Goal: Transaction & Acquisition: Book appointment/travel/reservation

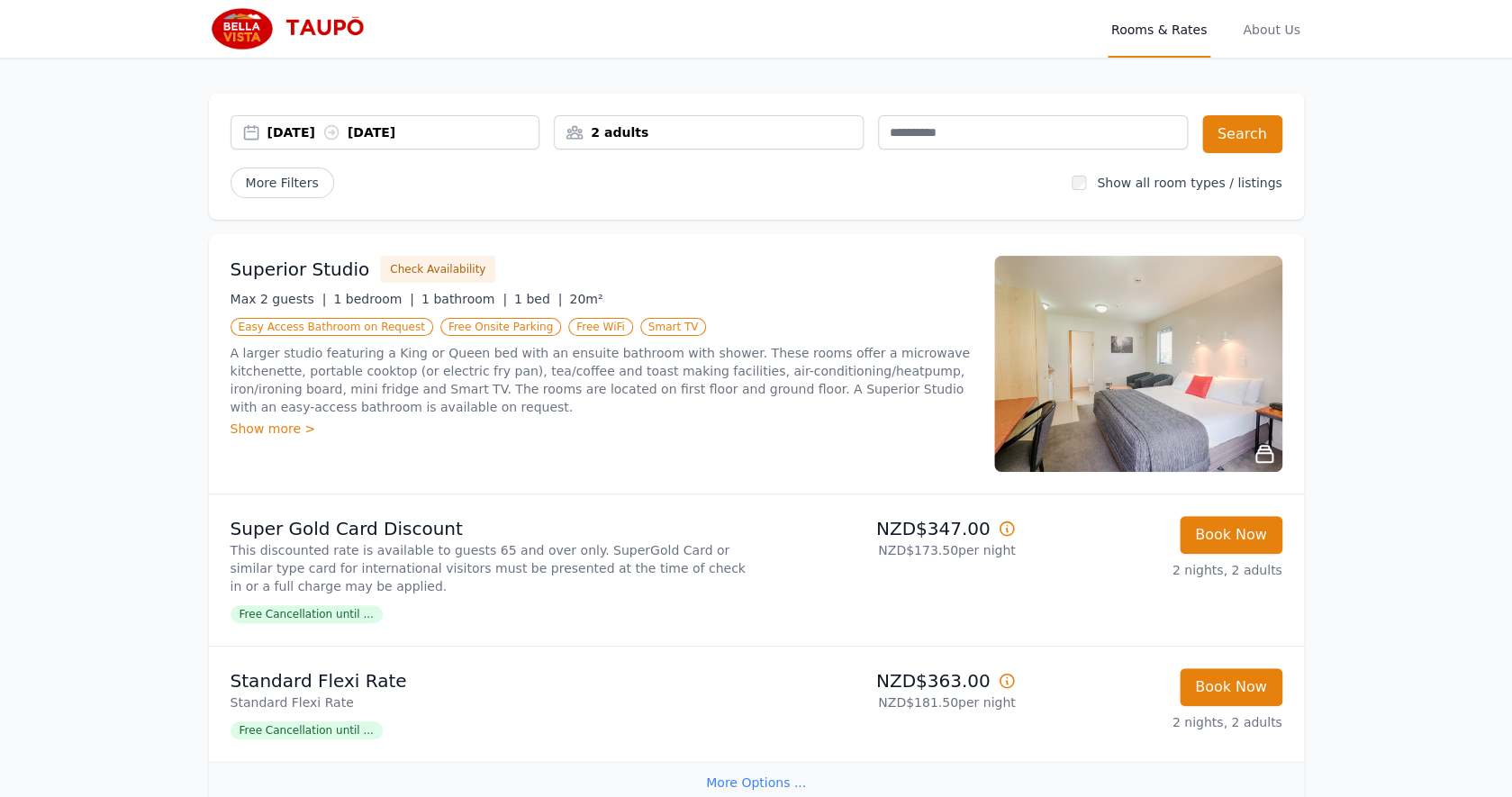
click at [292, 432] on div "Show more >" at bounding box center [602, 429] width 742 height 18
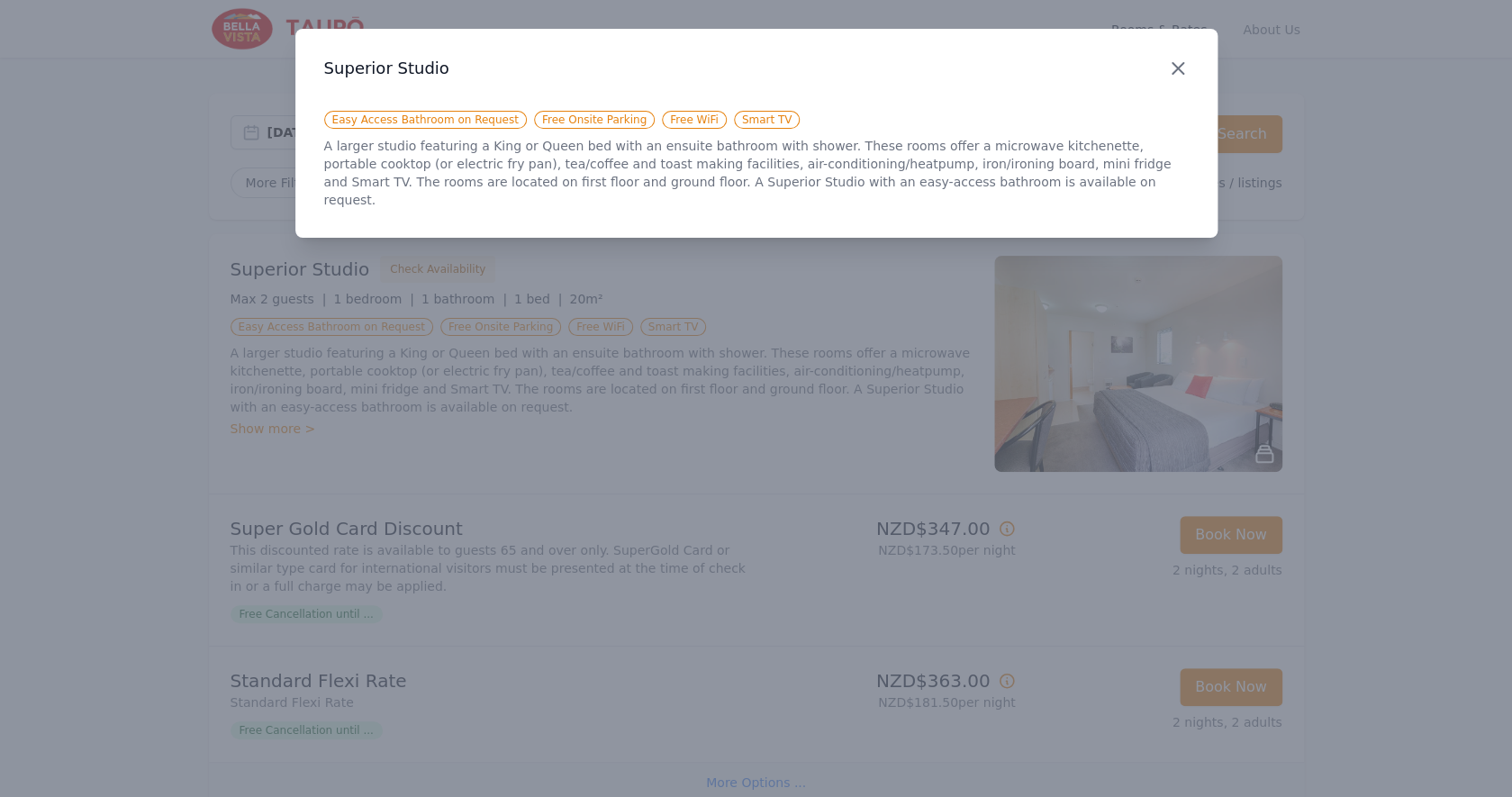
click at [1175, 72] on icon "button" at bounding box center [1177, 68] width 10 height 10
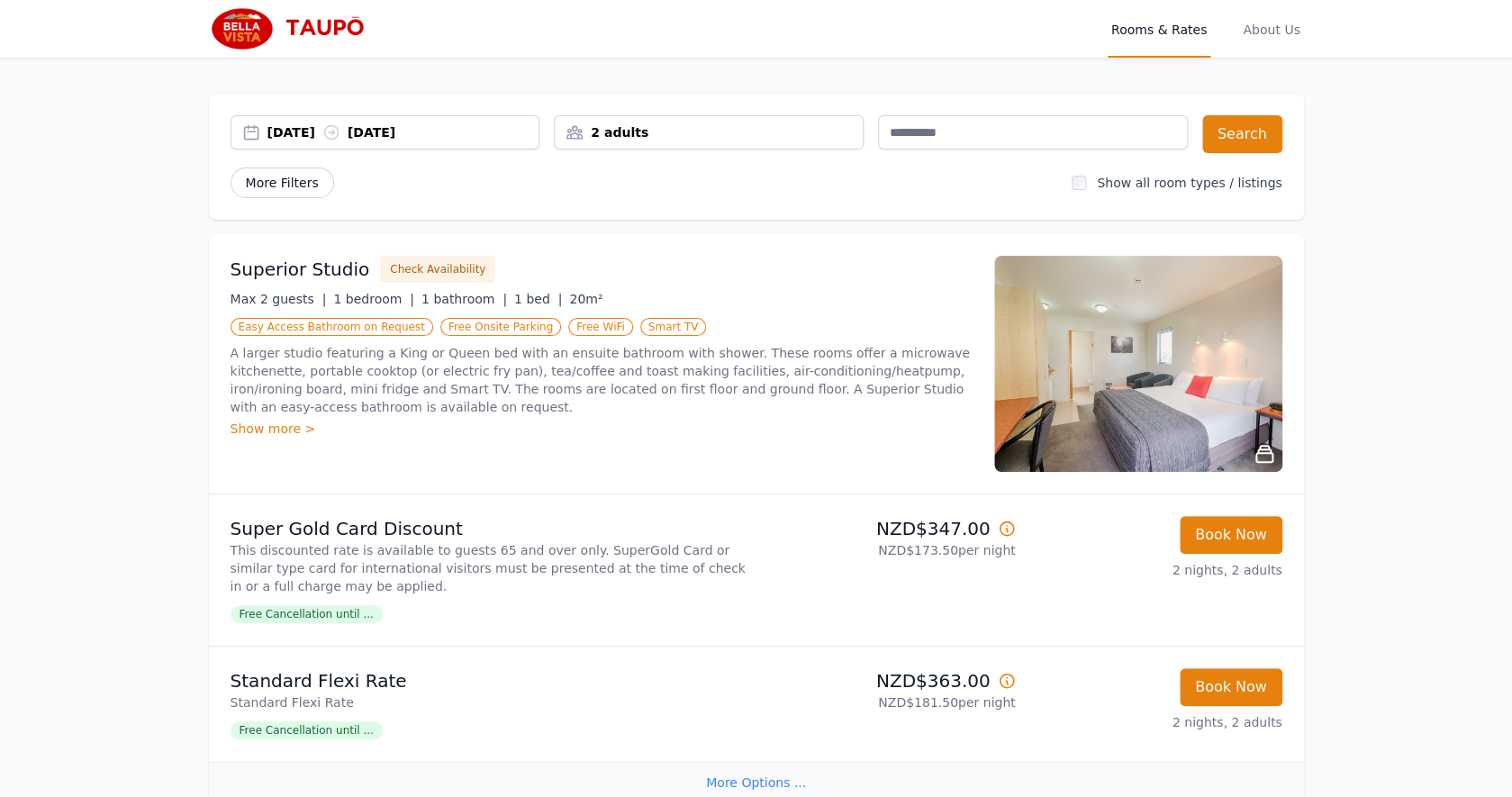
click at [314, 185] on span "More Filters" at bounding box center [282, 183] width 104 height 31
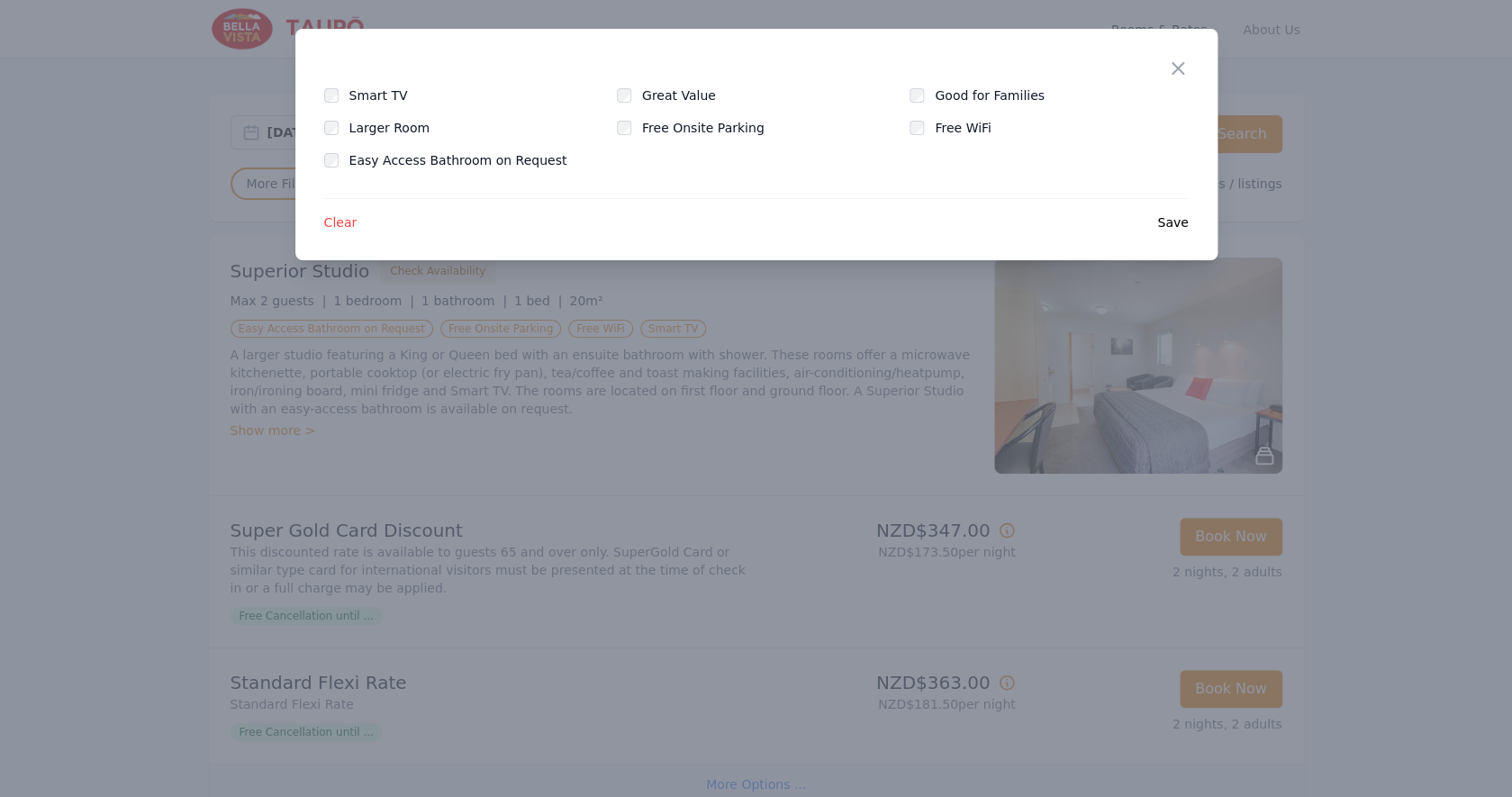
click at [343, 130] on div "Larger Room" at bounding box center [464, 128] width 279 height 18
click at [1159, 225] on div "Clear Save" at bounding box center [756, 215] width 864 height 33
click at [1173, 224] on span "Save" at bounding box center [1172, 222] width 31 height 18
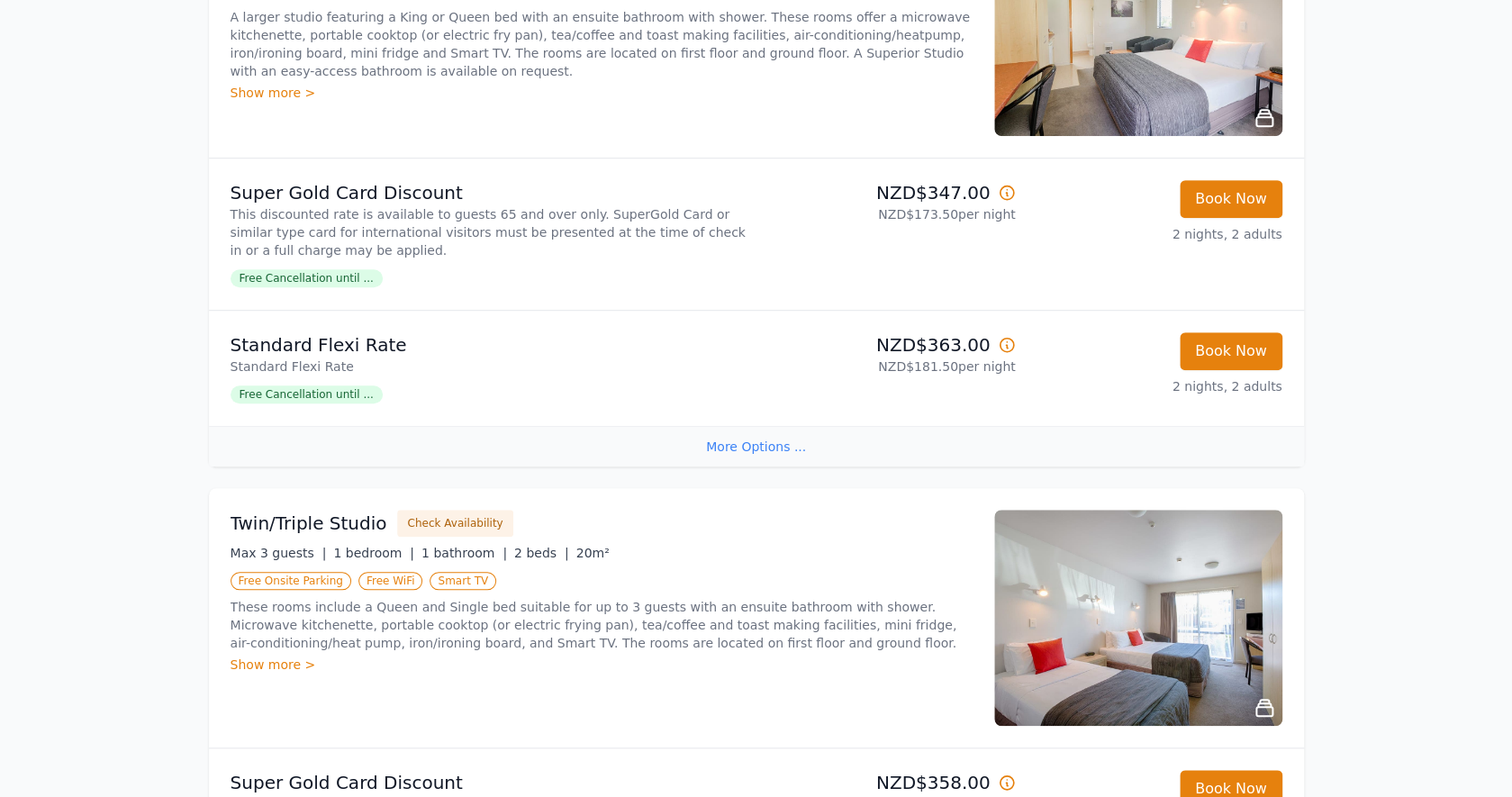
scroll to position [340, 0]
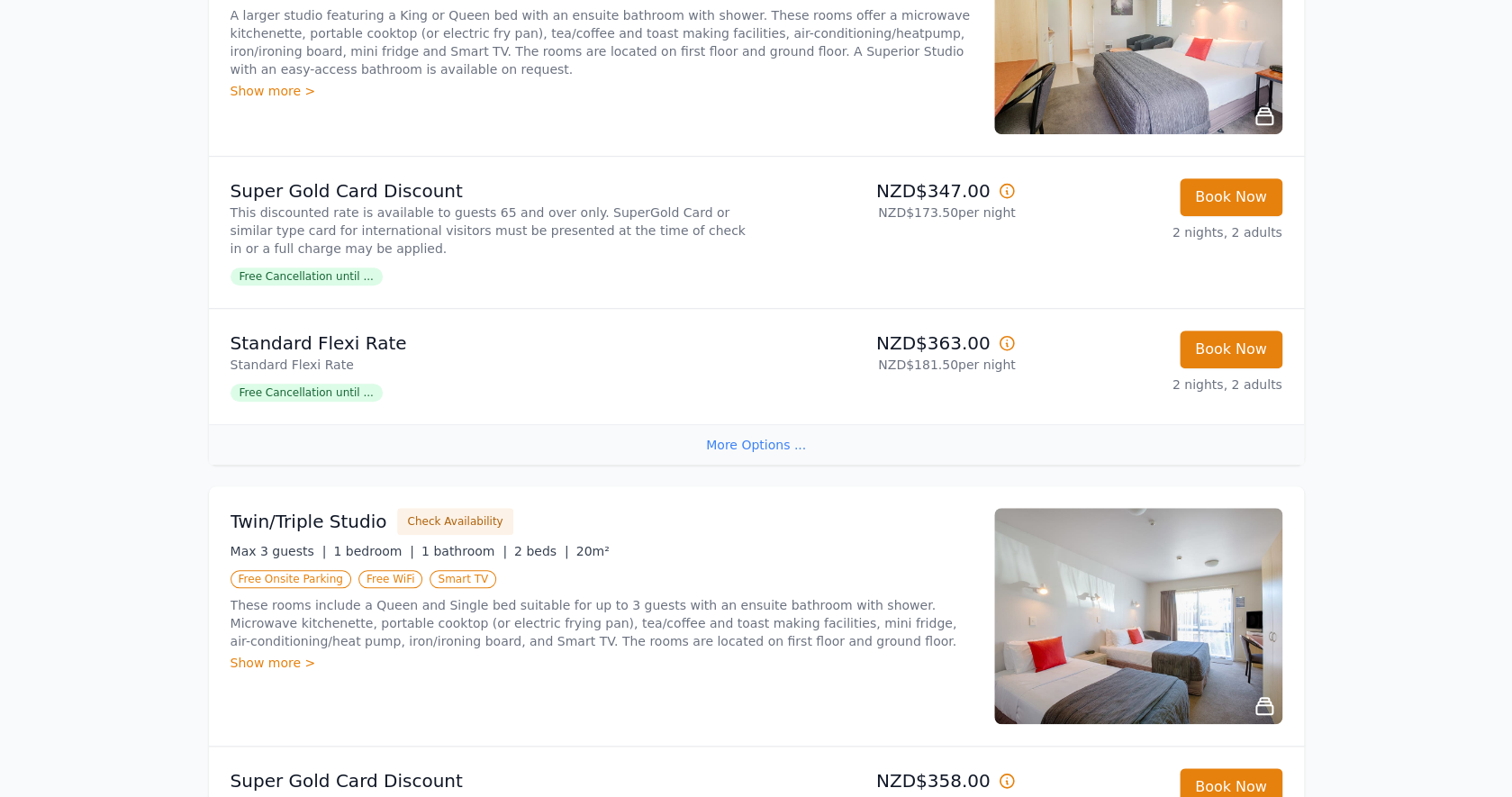
drag, startPoint x: 1173, startPoint y: 224, endPoint x: 860, endPoint y: 541, distance: 445.5
click at [860, 541] on ul "Superior Studio Check Availability Max 2 guests | 1 bedroom | 1 bathroom | 1 be…" at bounding box center [756, 512] width 1095 height 1232
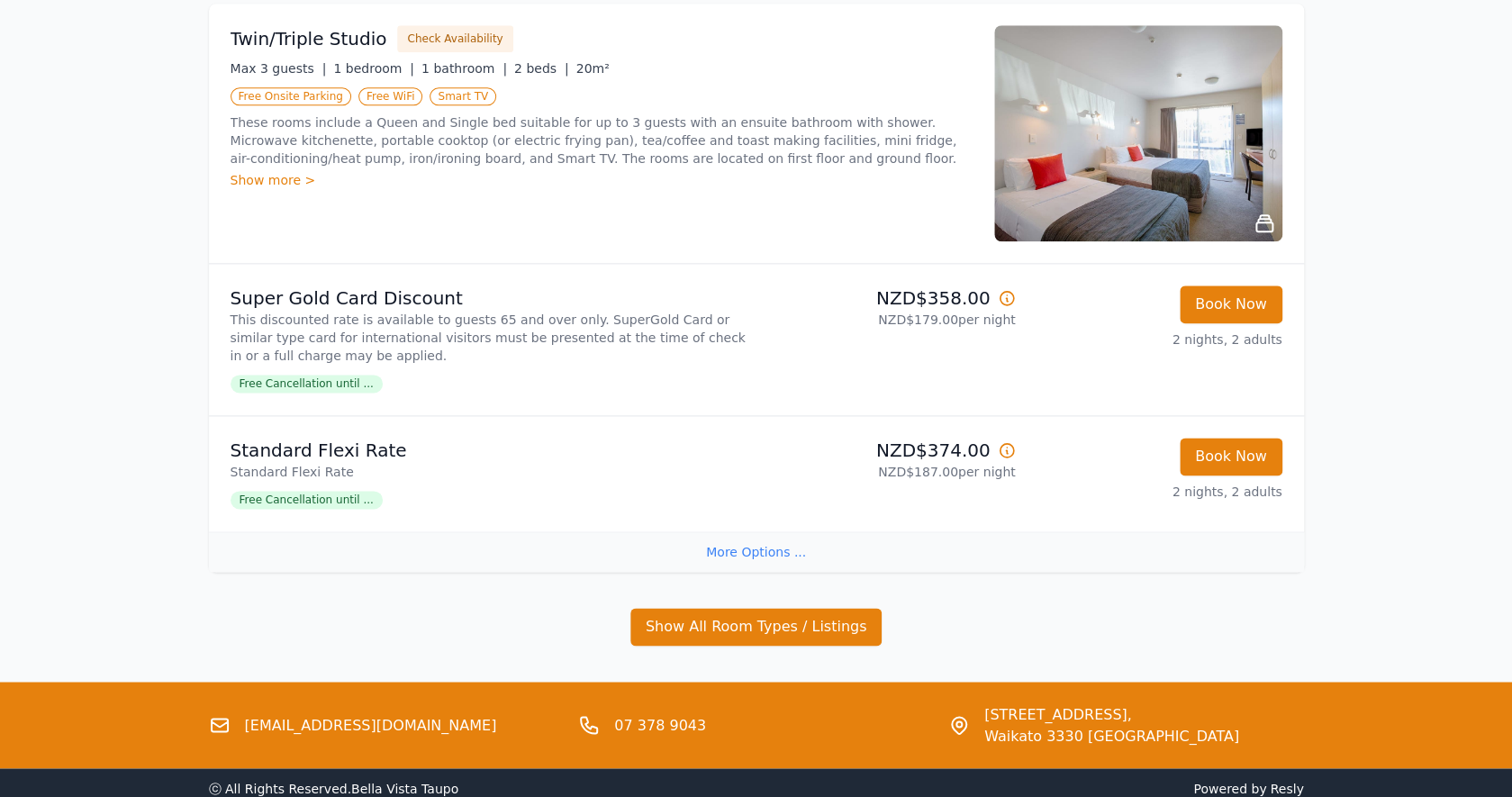
scroll to position [807, 0]
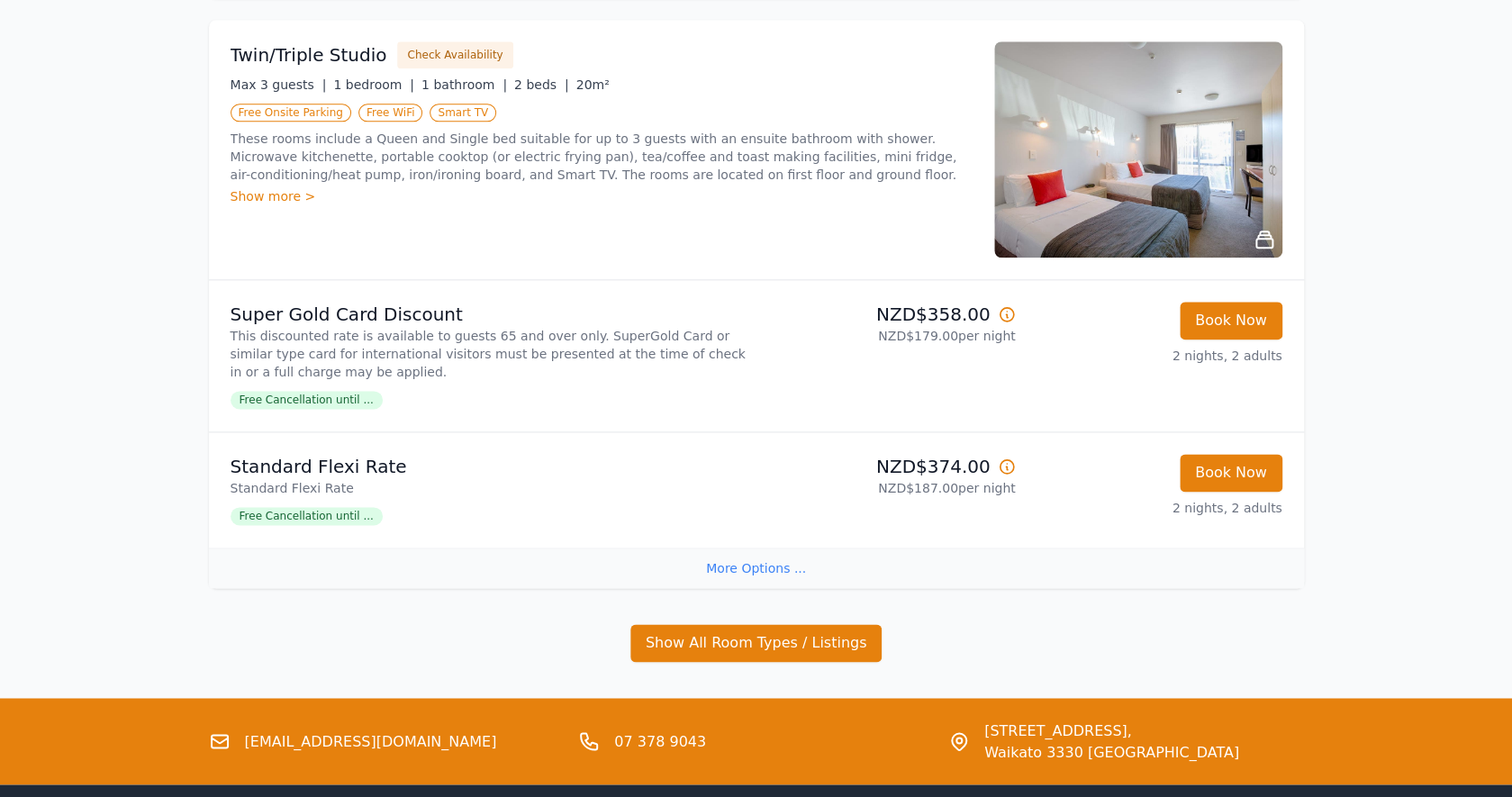
click at [794, 568] on div "More Options ..." at bounding box center [756, 568] width 1095 height 40
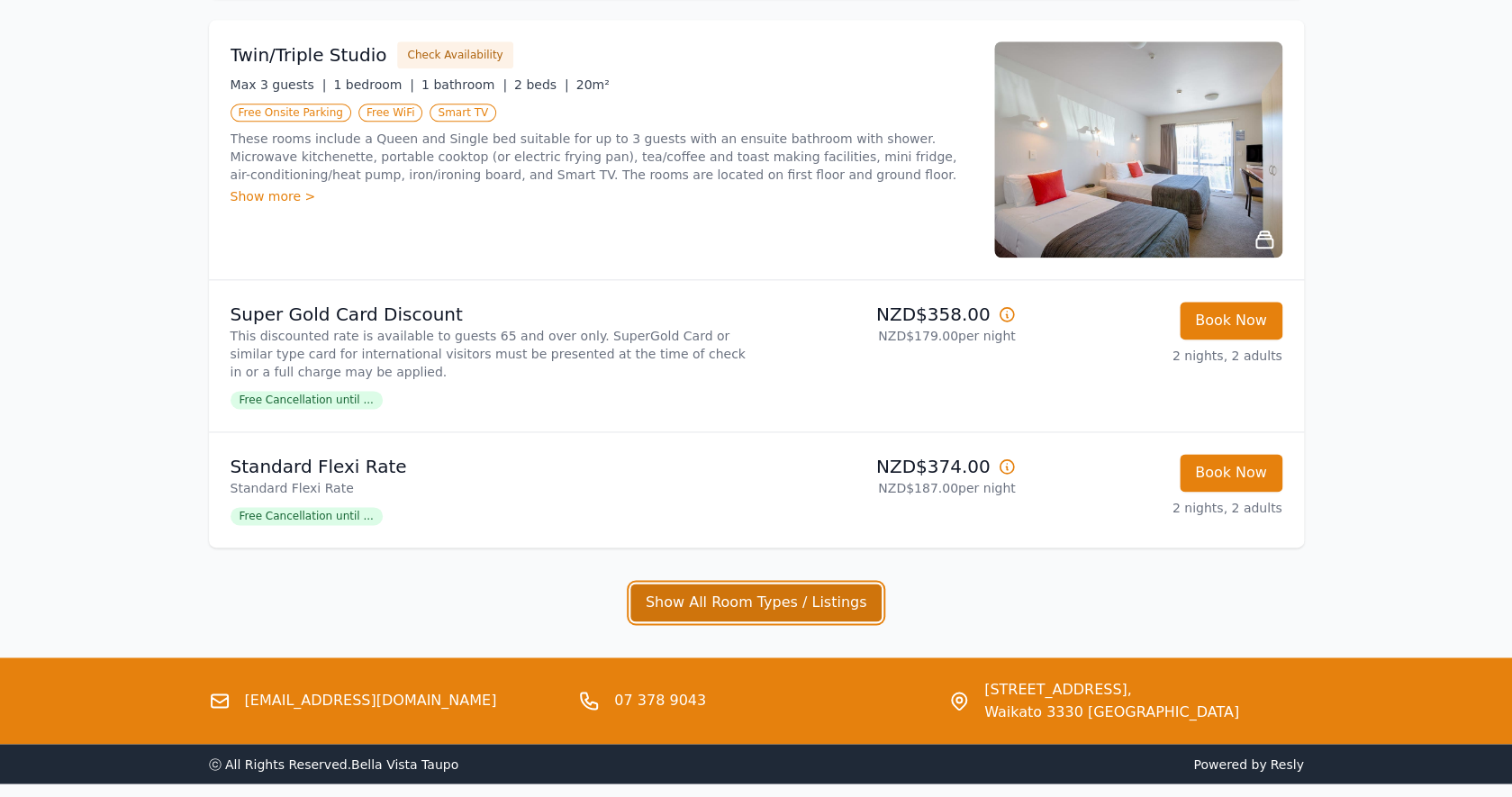
click at [777, 600] on button "Show All Room Types / Listings" at bounding box center [756, 603] width 252 height 38
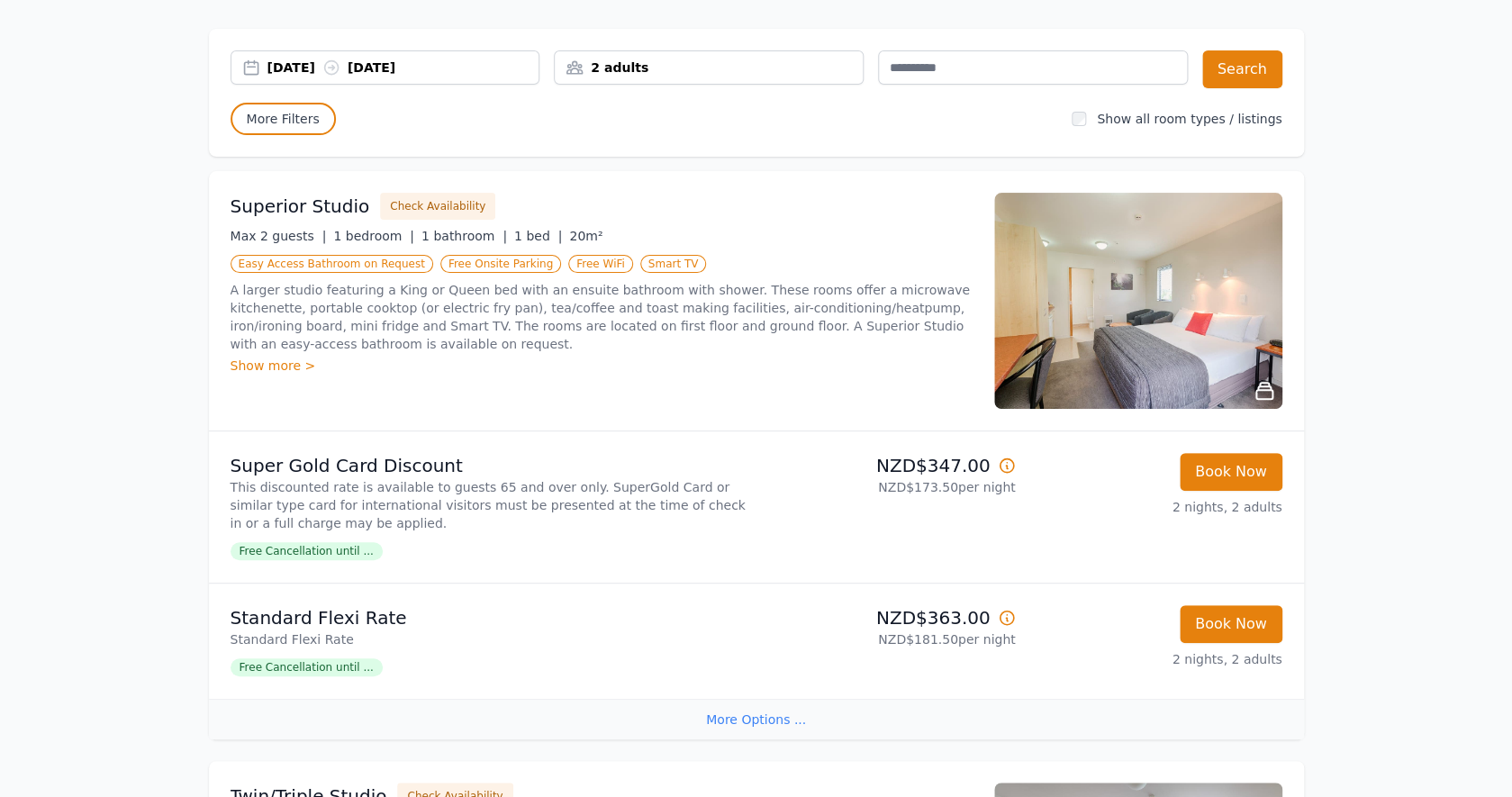
scroll to position [0, 0]
